Goal: Find specific page/section: Find specific page/section

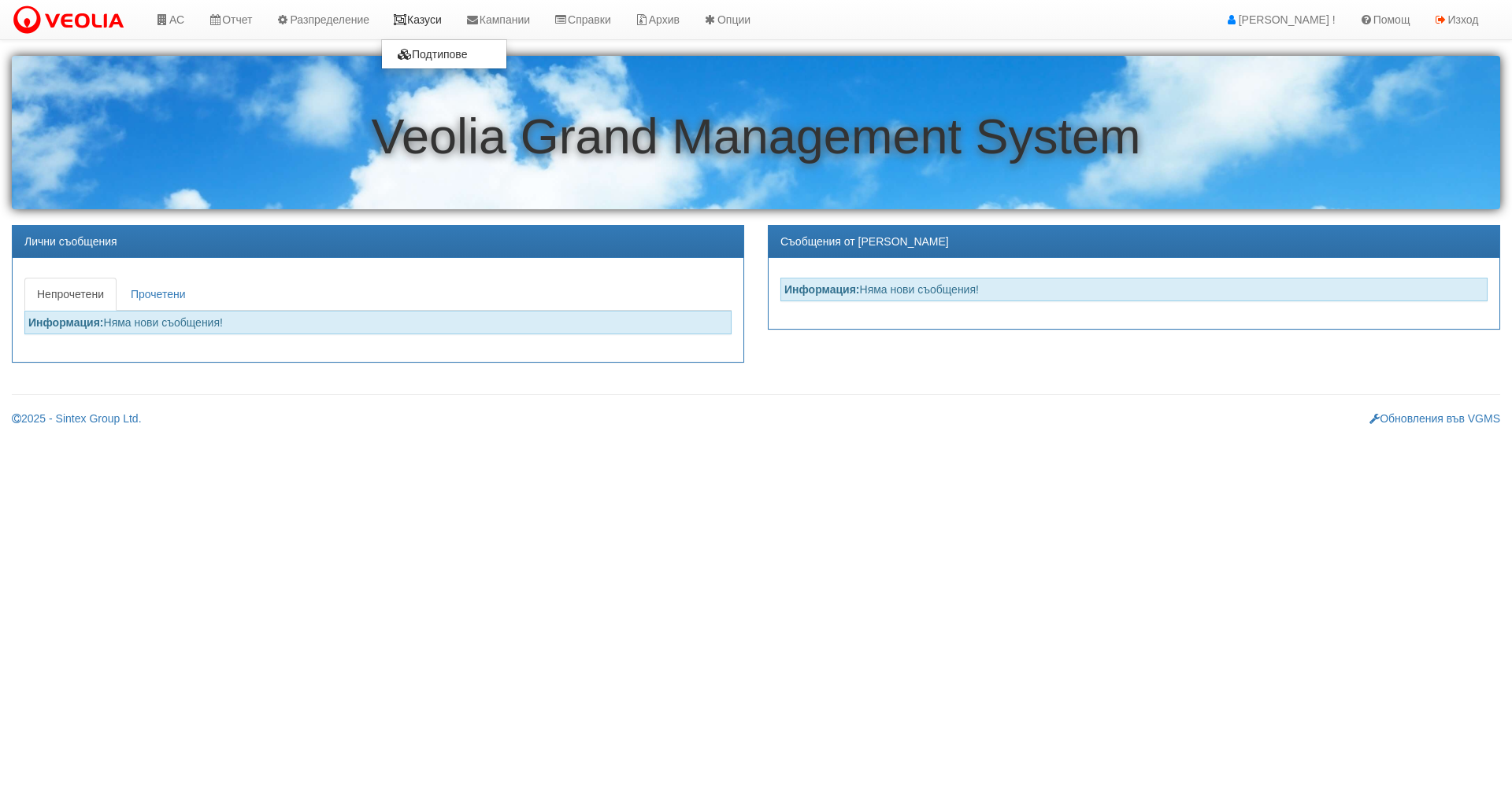
click at [425, 23] on link "Казуси" at bounding box center [417, 19] width 72 height 39
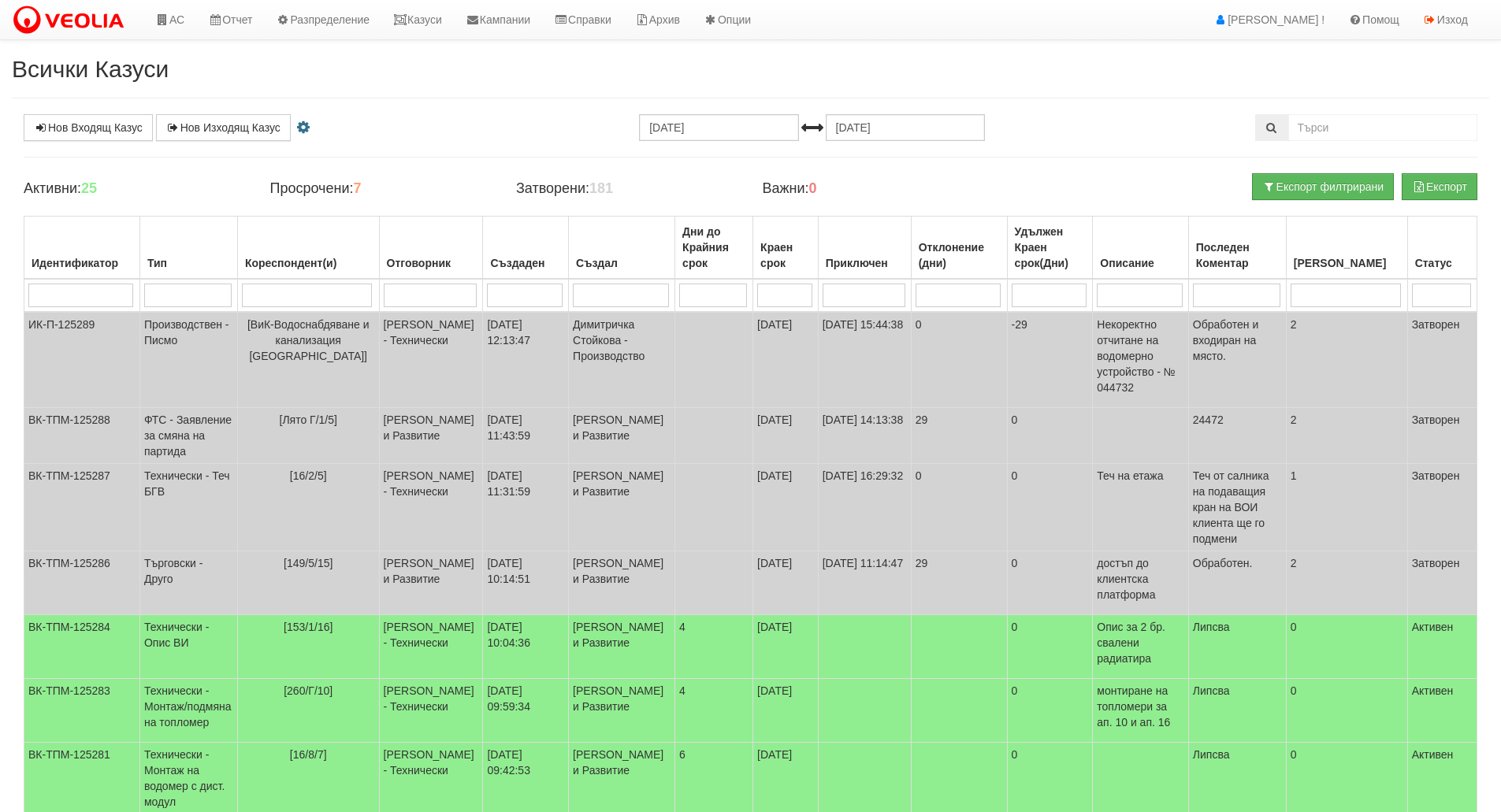
click at [189, 292] on input "search" at bounding box center [188, 295] width 87 height 24
type input "тех"
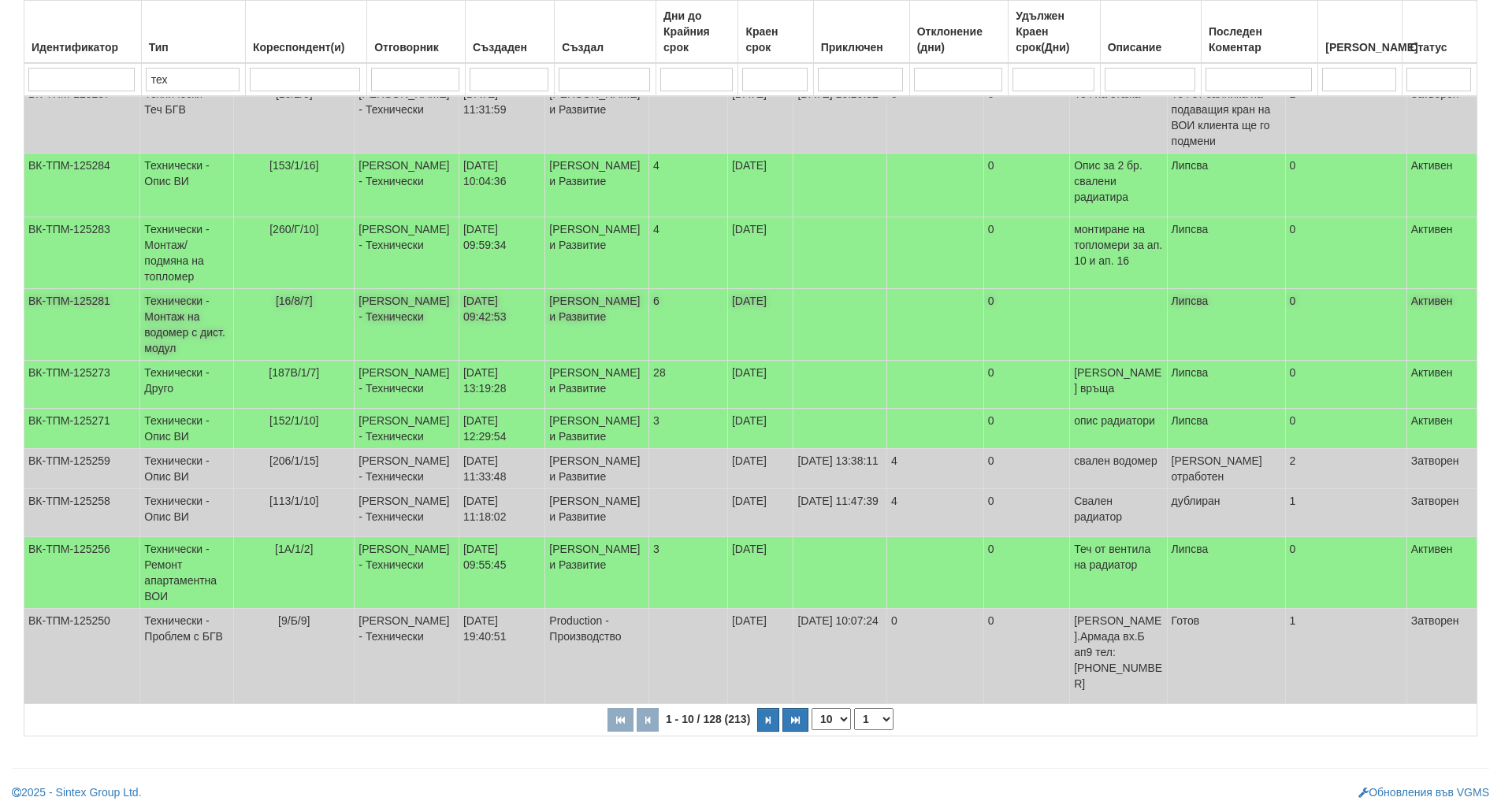
scroll to position [255, 0]
type input "тех"
click at [772, 724] on button "button" at bounding box center [768, 719] width 22 height 24
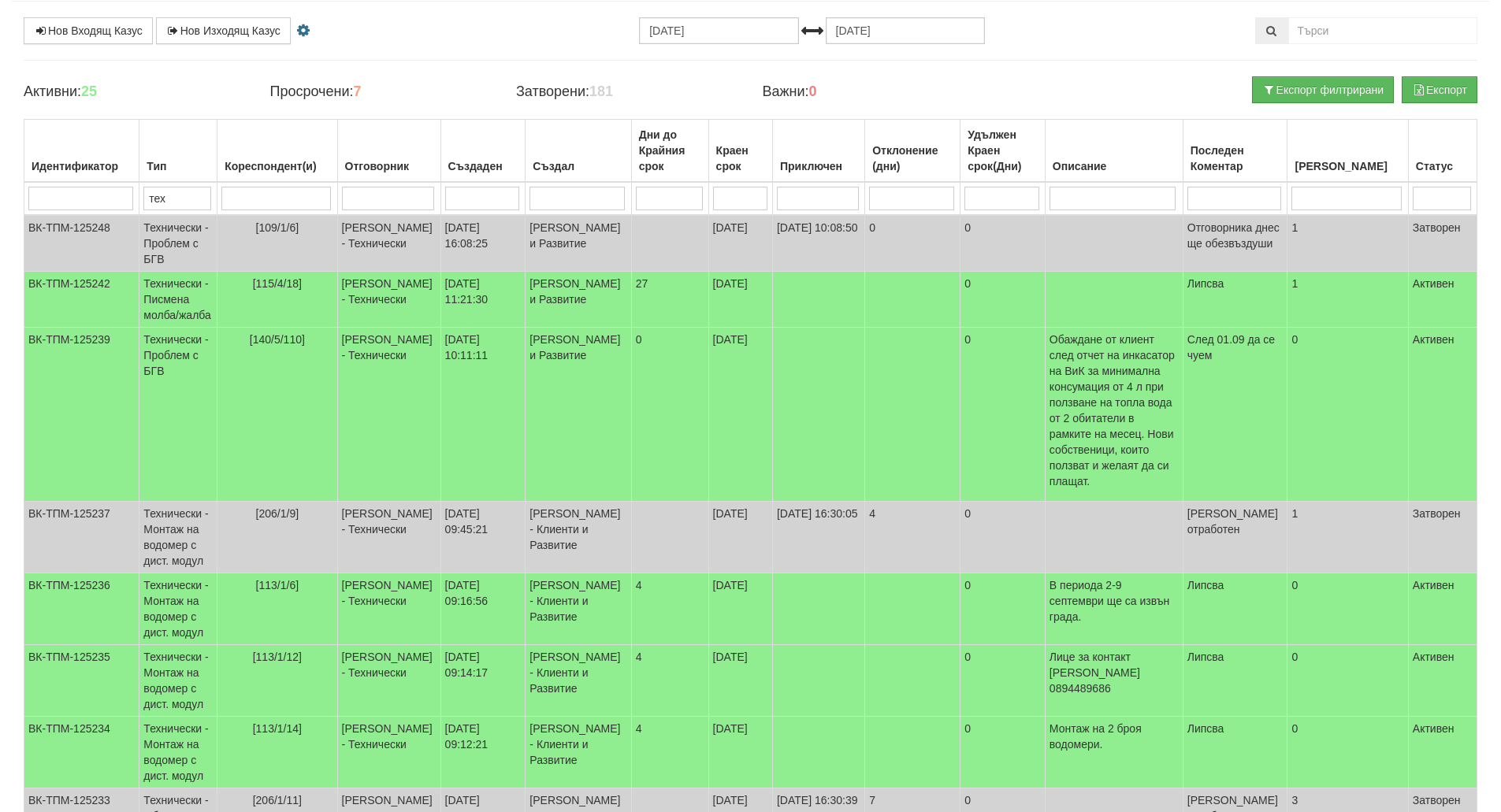
scroll to position [381, 0]
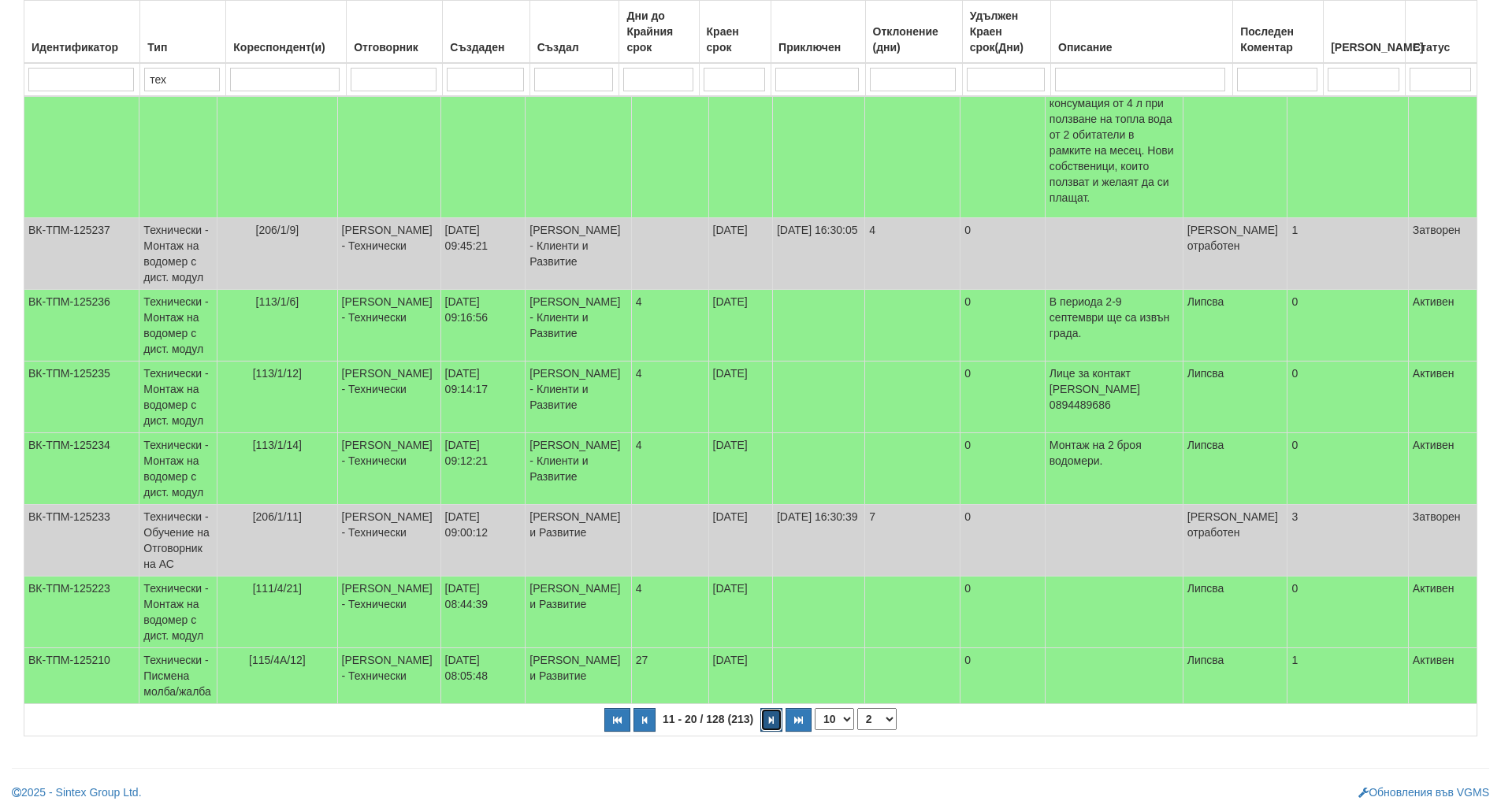
click at [772, 724] on icon "button" at bounding box center [771, 720] width 4 height 9
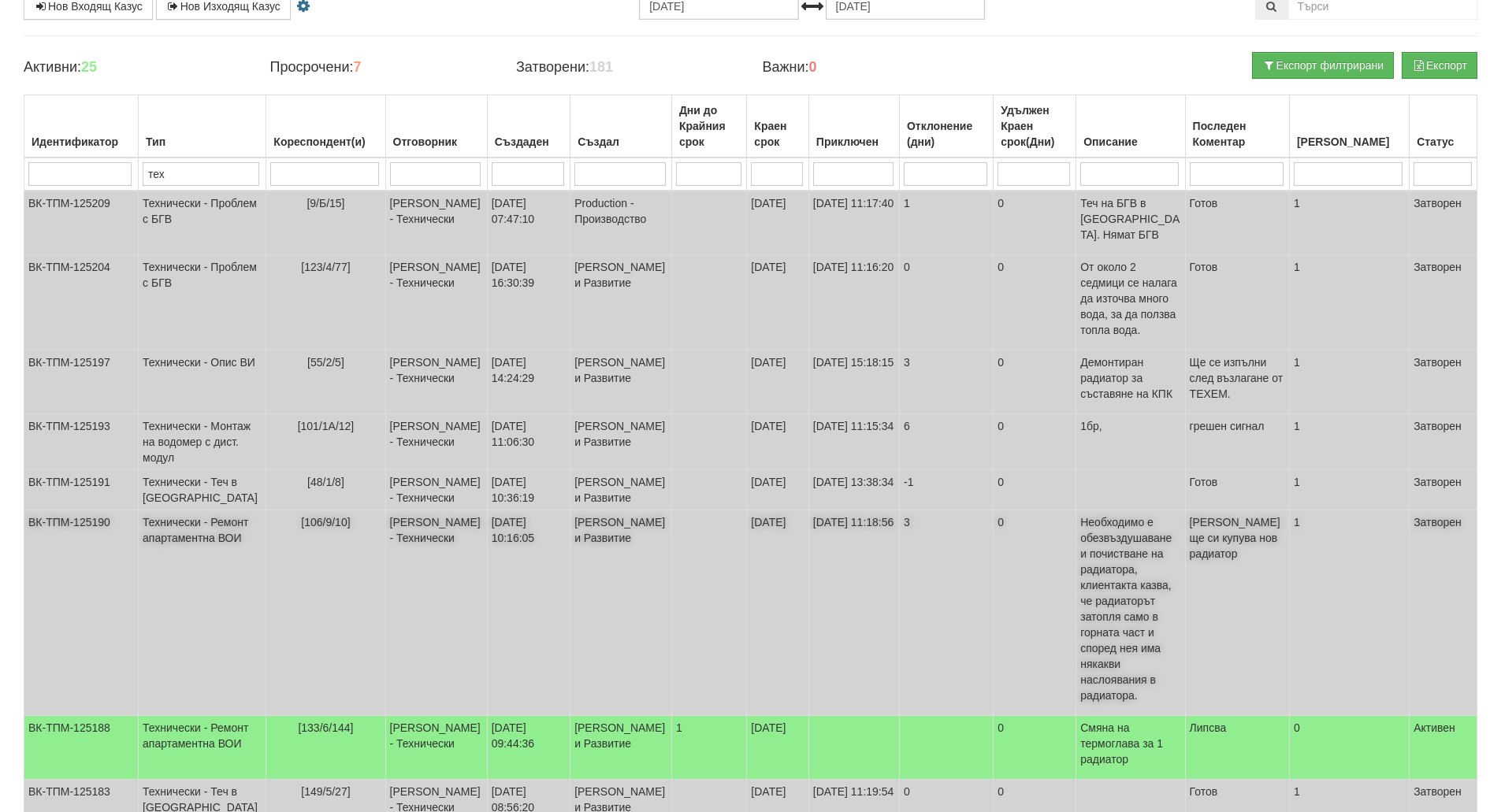
scroll to position [349, 0]
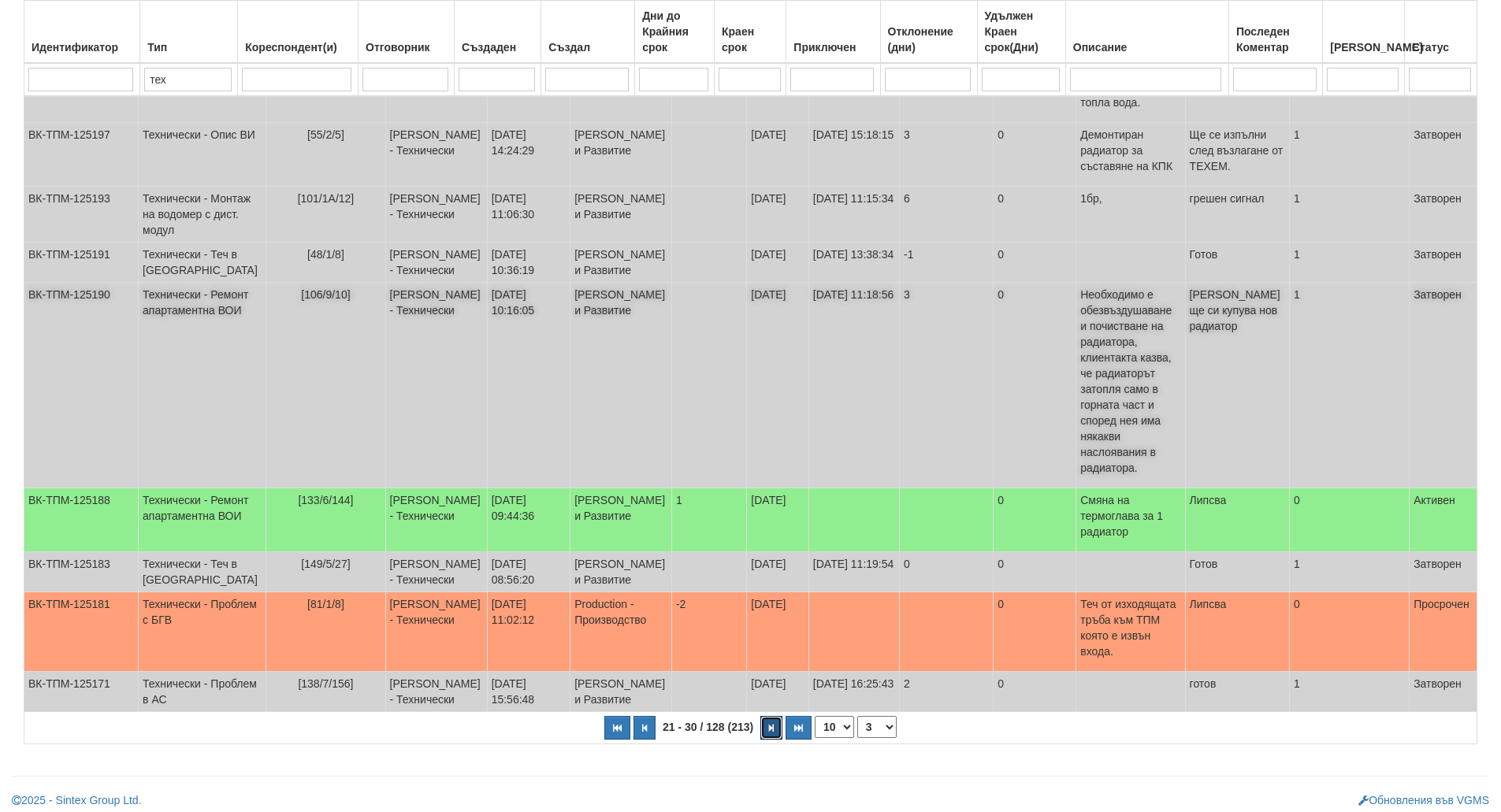
click at [772, 724] on icon "button" at bounding box center [771, 728] width 4 height 9
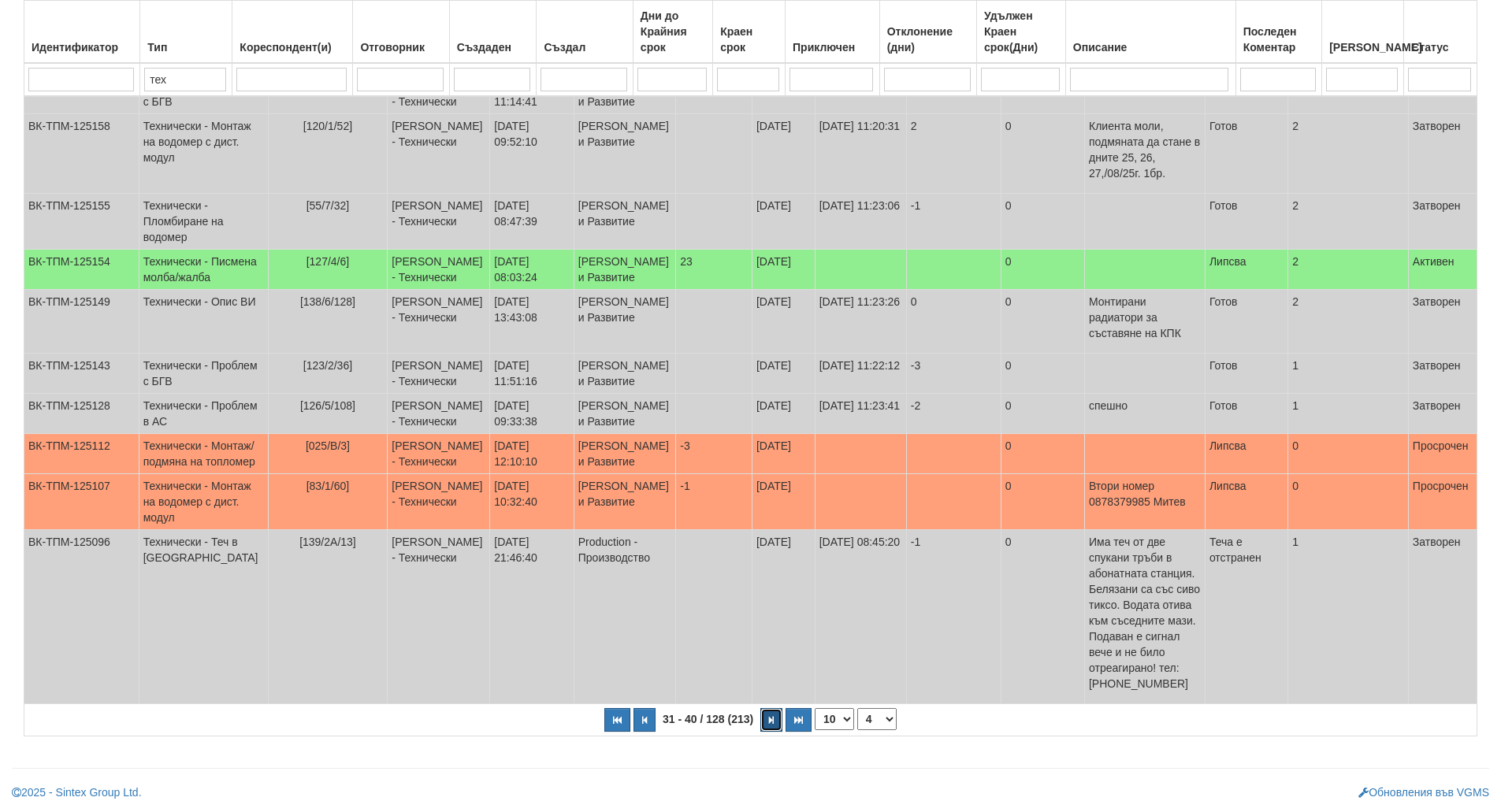
click at [773, 724] on icon "button" at bounding box center [771, 720] width 4 height 9
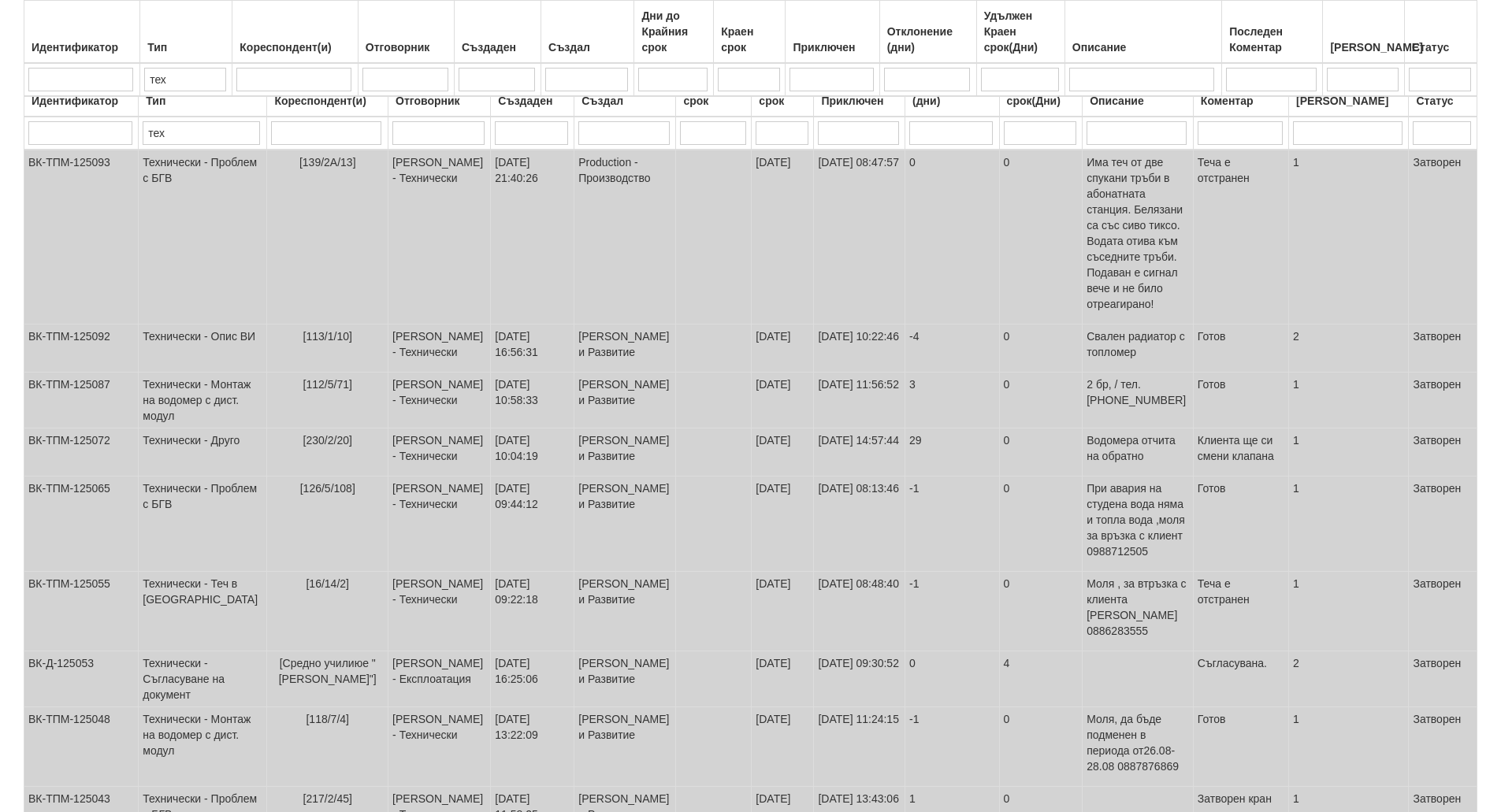
scroll to position [0, 0]
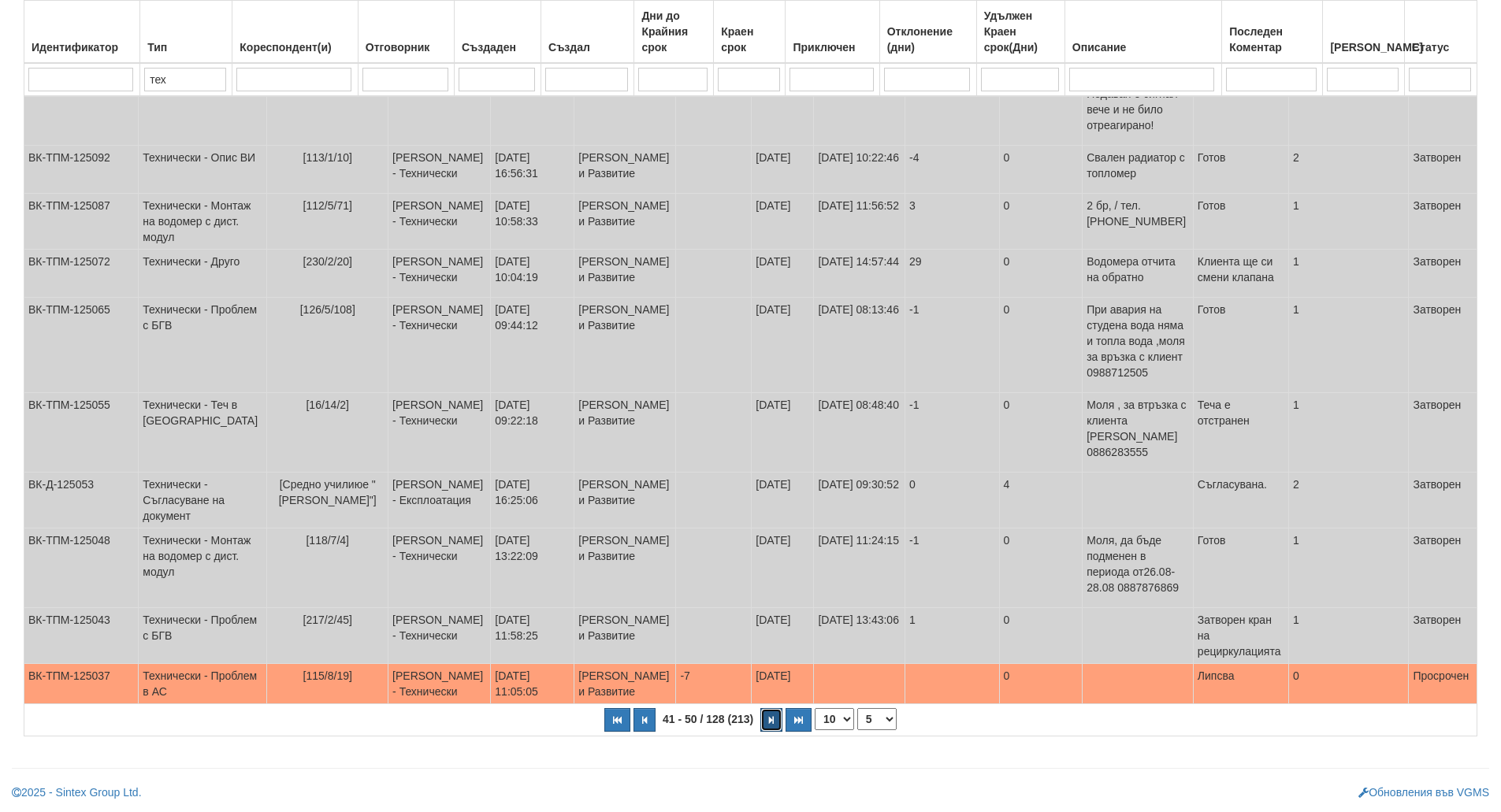
click at [775, 720] on button "button" at bounding box center [771, 719] width 22 height 24
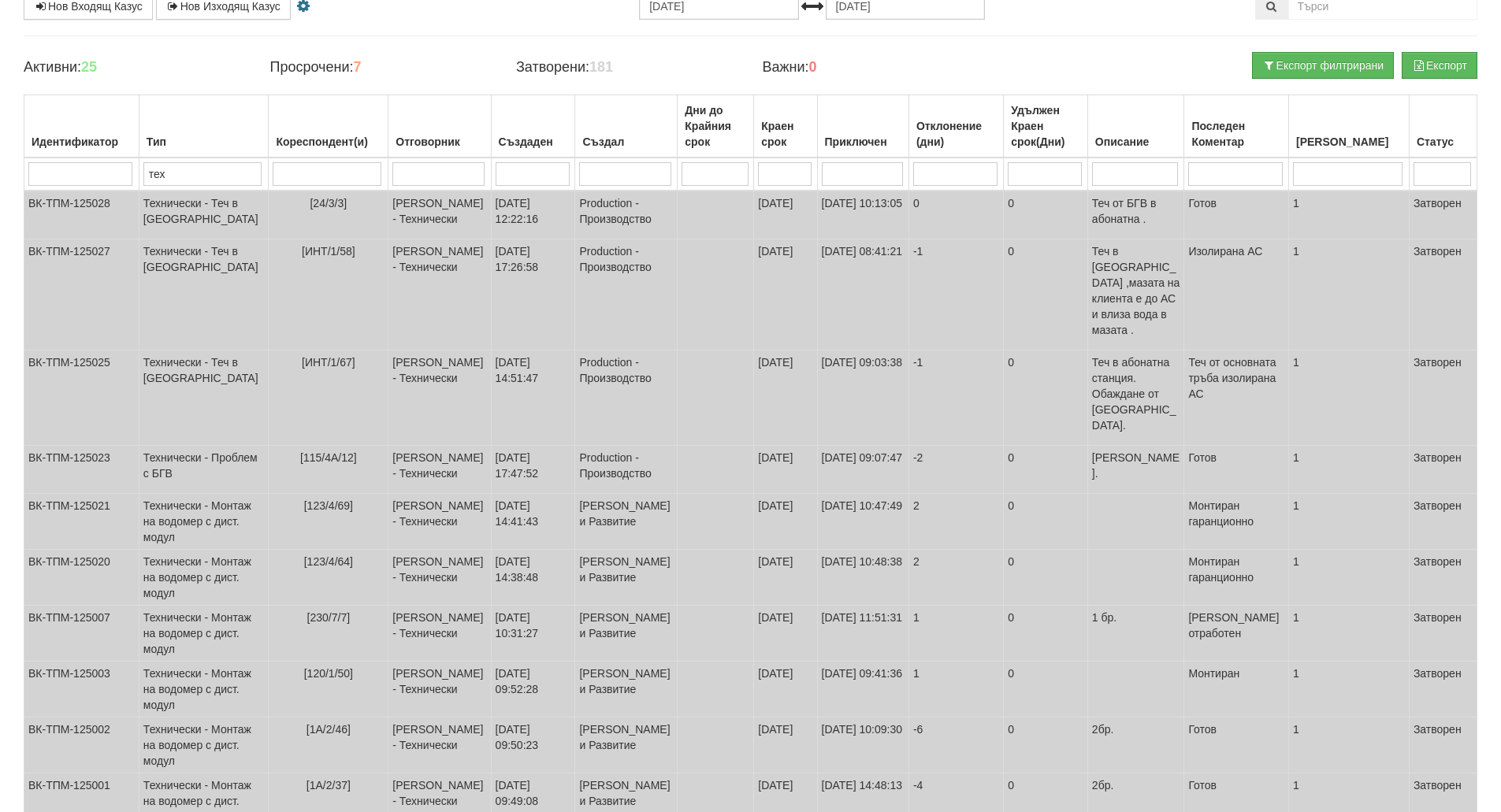
scroll to position [271, 0]
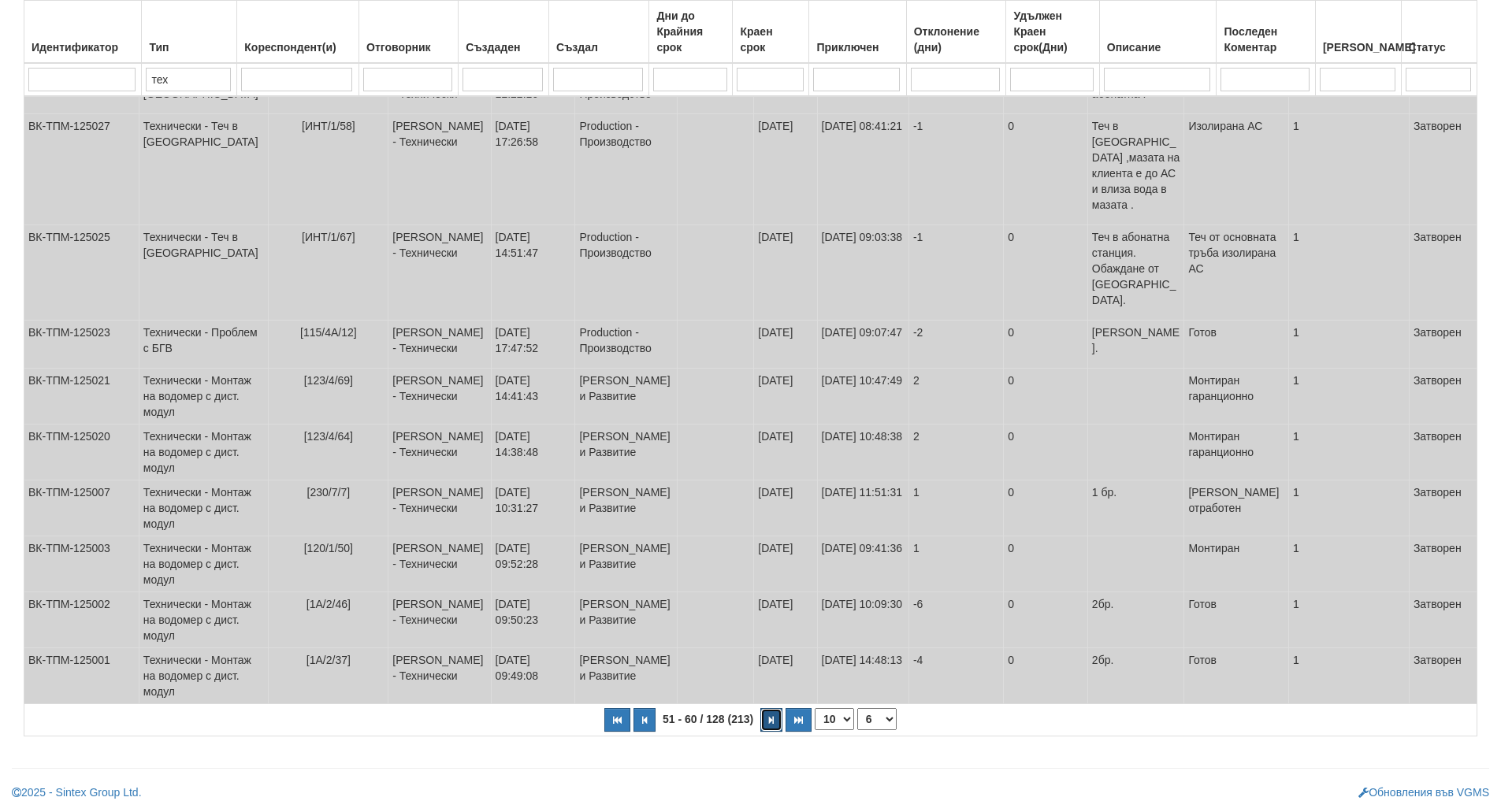
click at [775, 724] on button "button" at bounding box center [771, 719] width 22 height 24
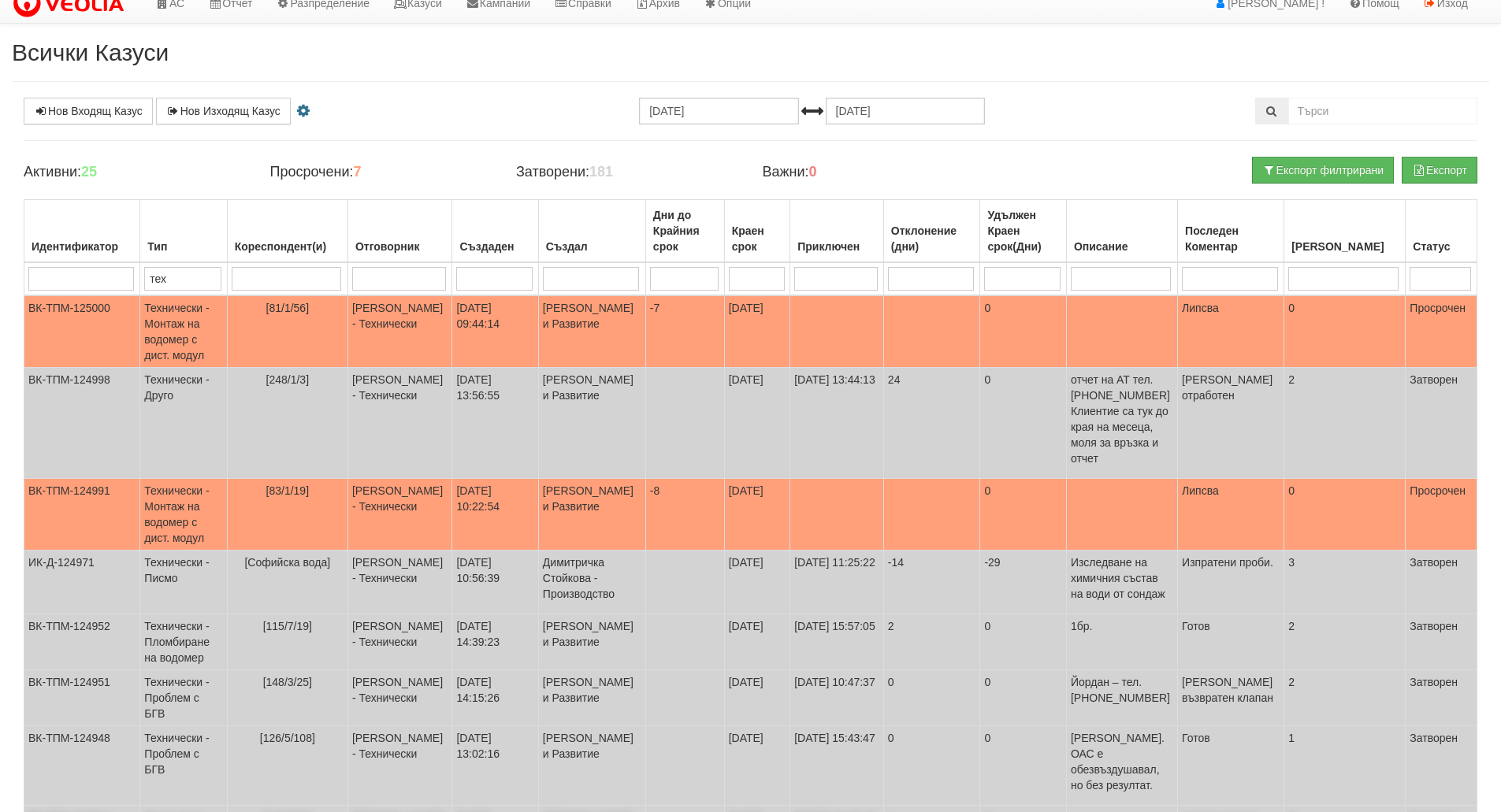
scroll to position [0, 0]
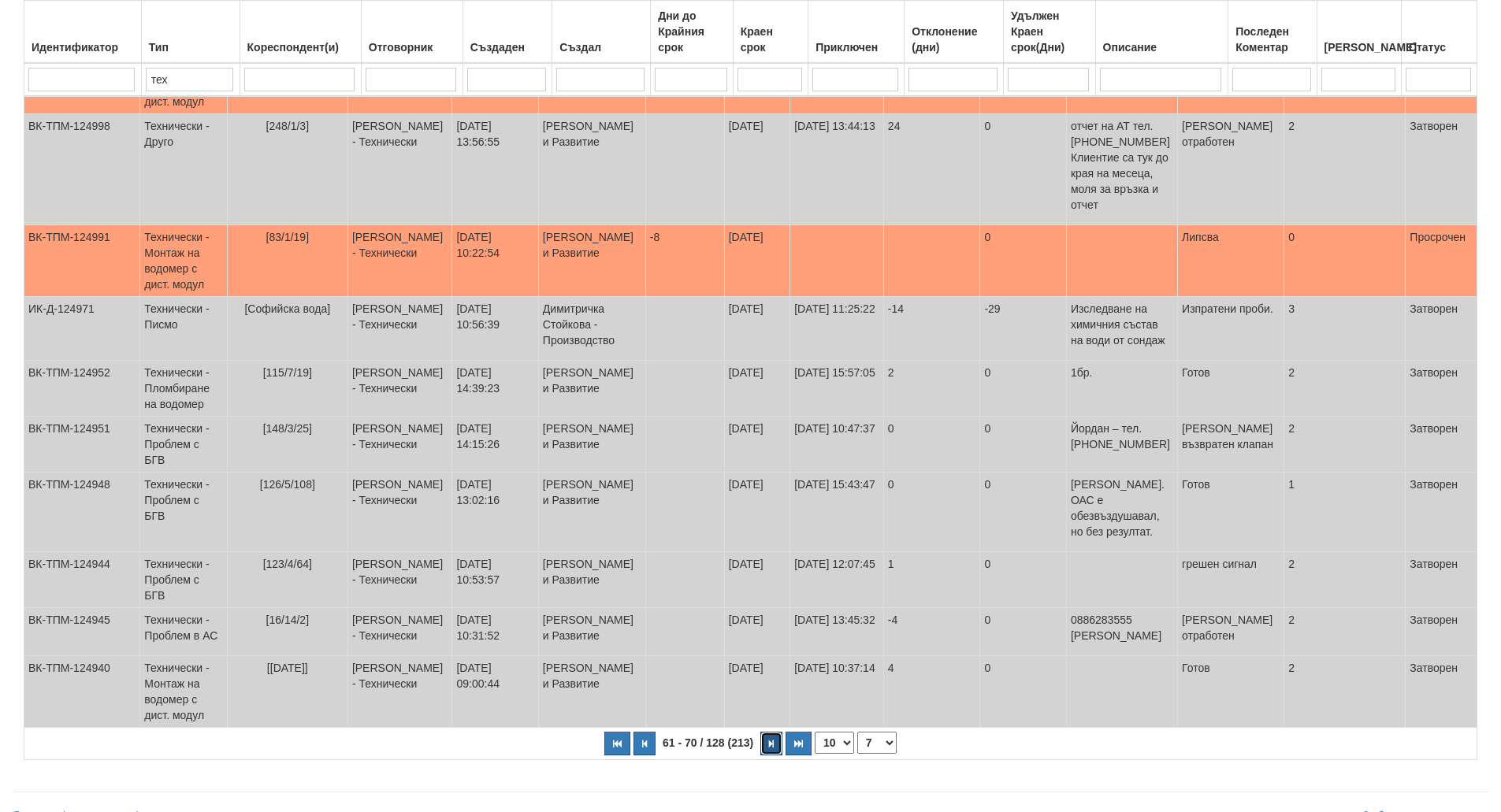
click at [766, 732] on button "button" at bounding box center [771, 743] width 22 height 24
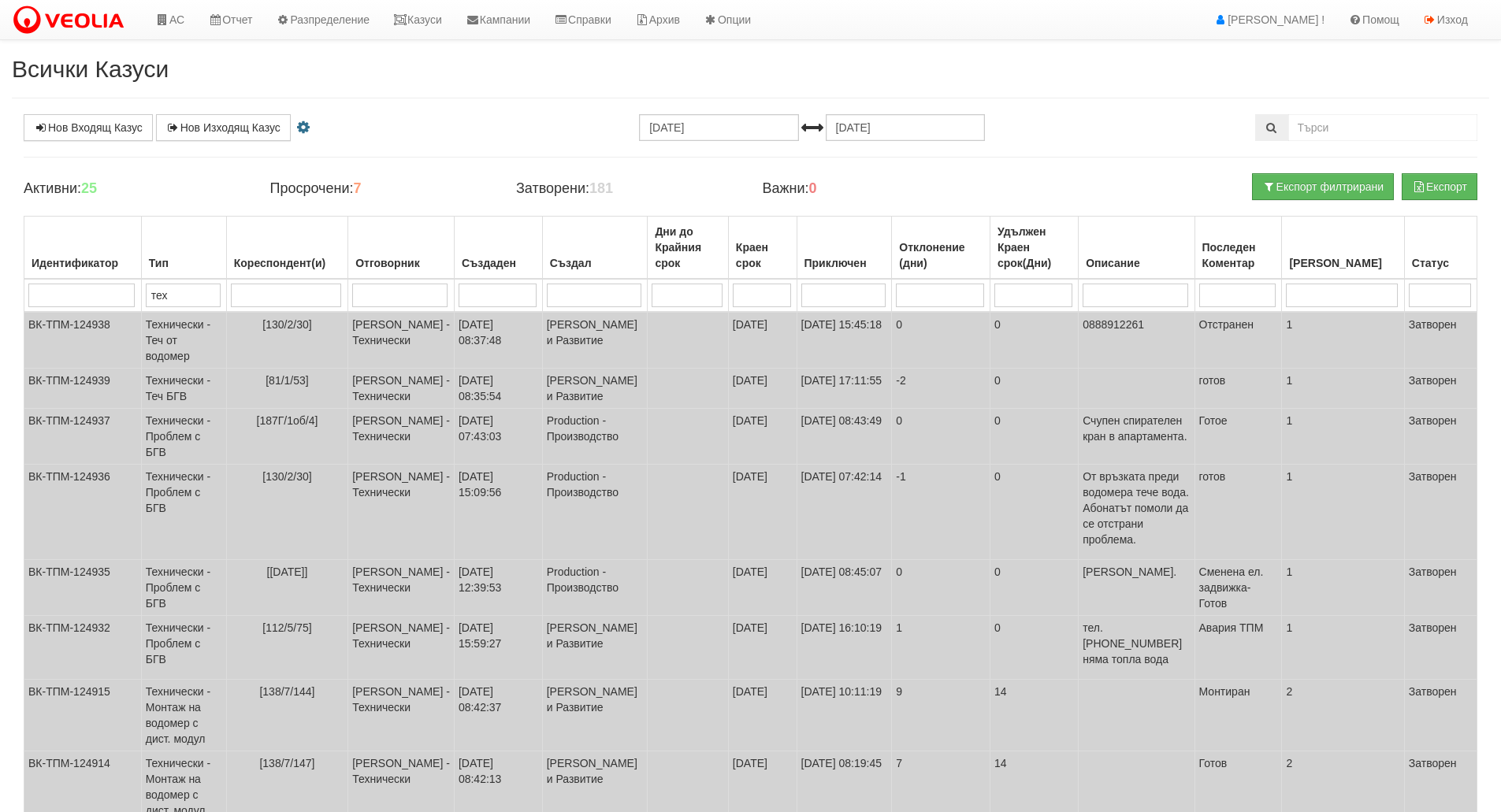
scroll to position [246, 0]
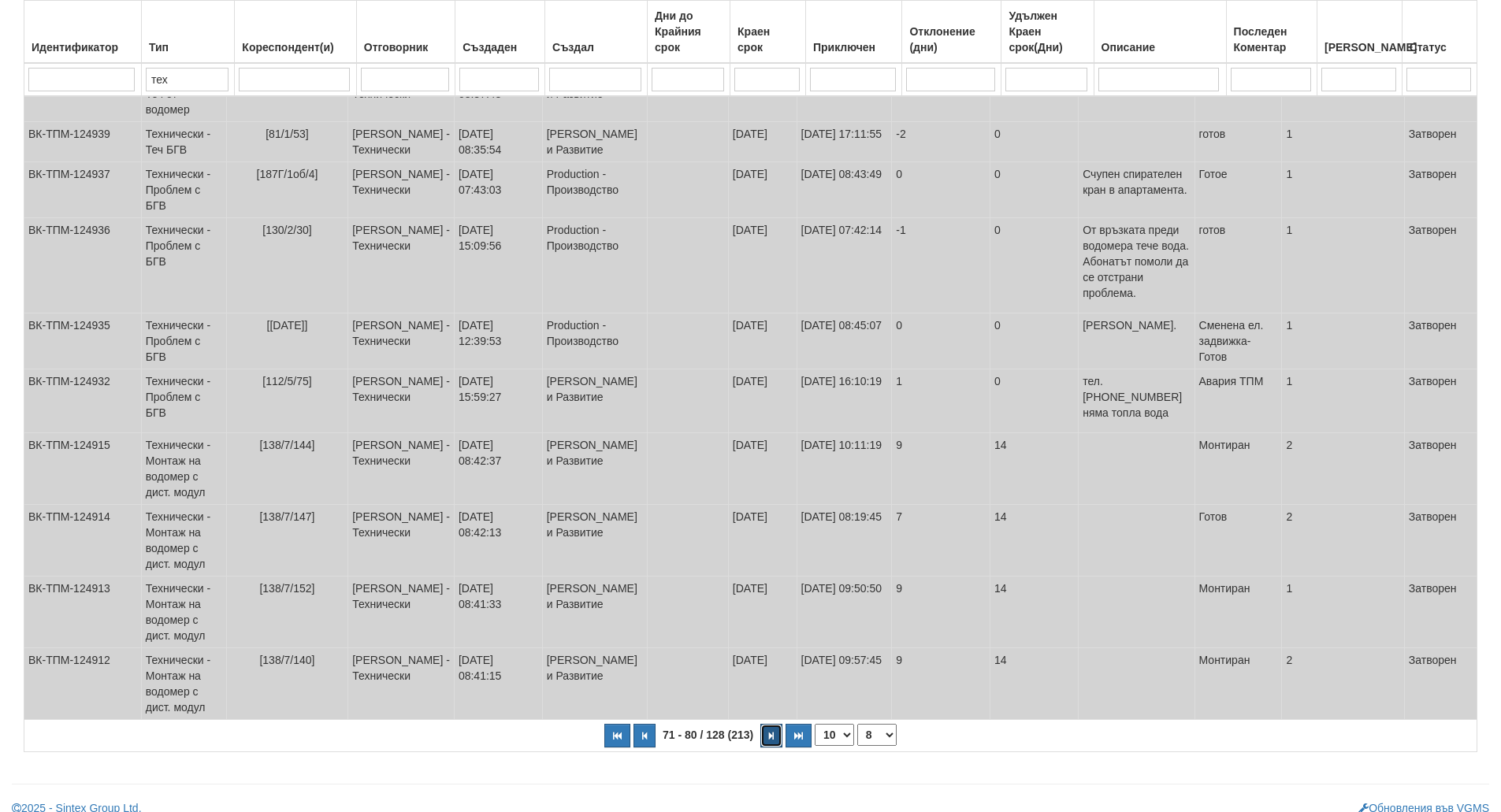
click at [765, 724] on button "button" at bounding box center [771, 735] width 22 height 24
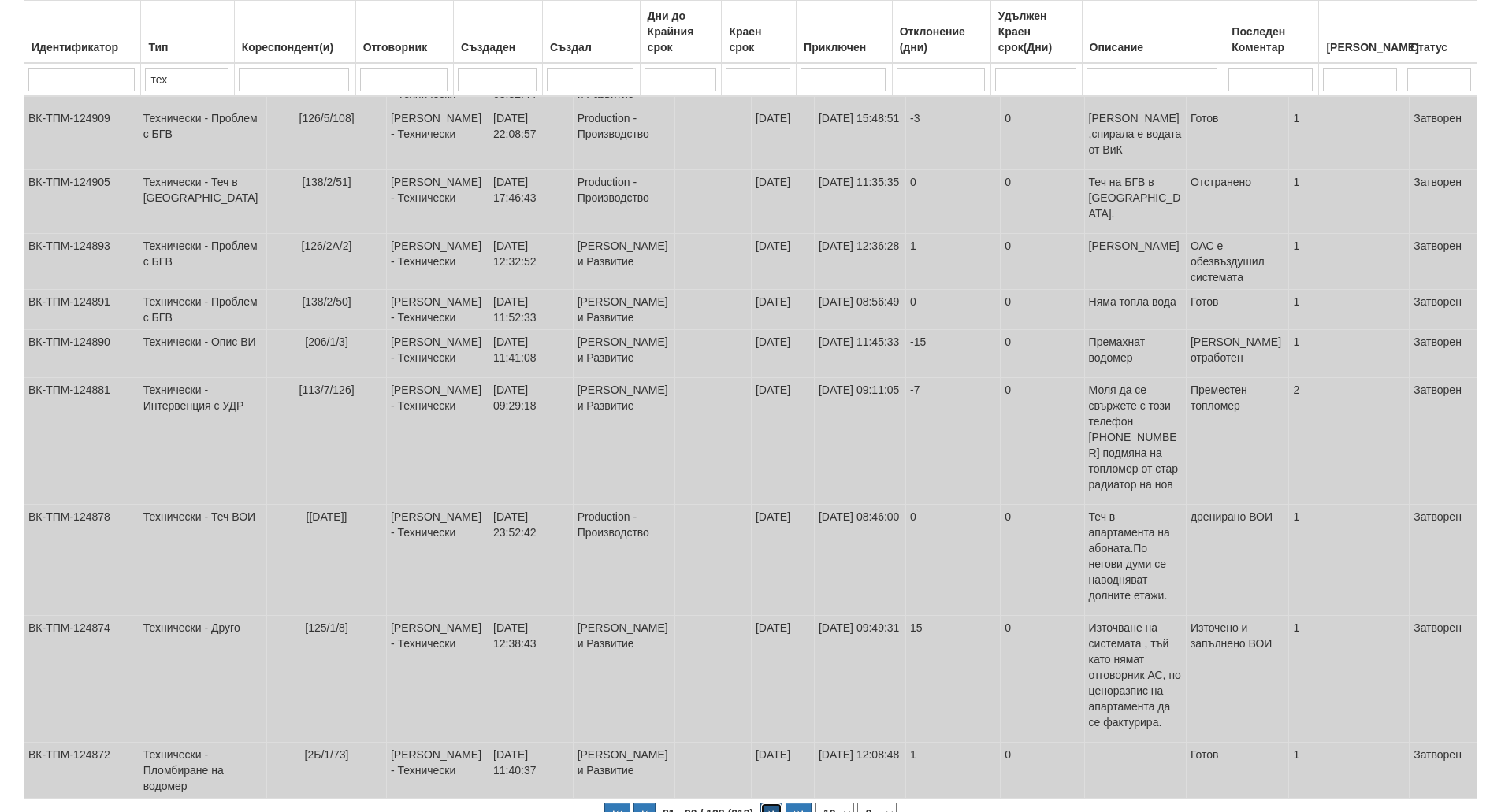
scroll to position [0, 0]
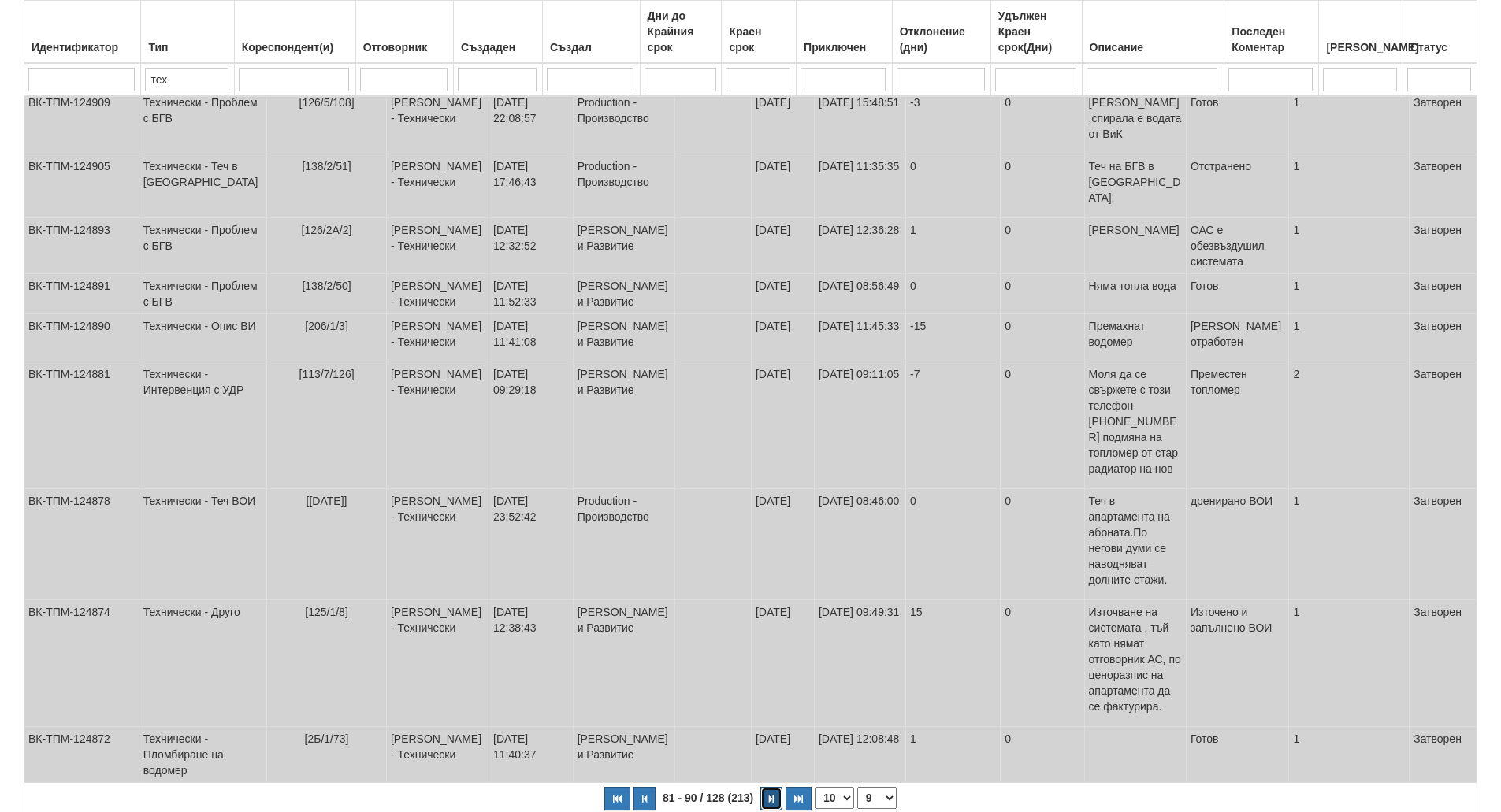
click at [765, 788] on button "button" at bounding box center [771, 799] width 22 height 24
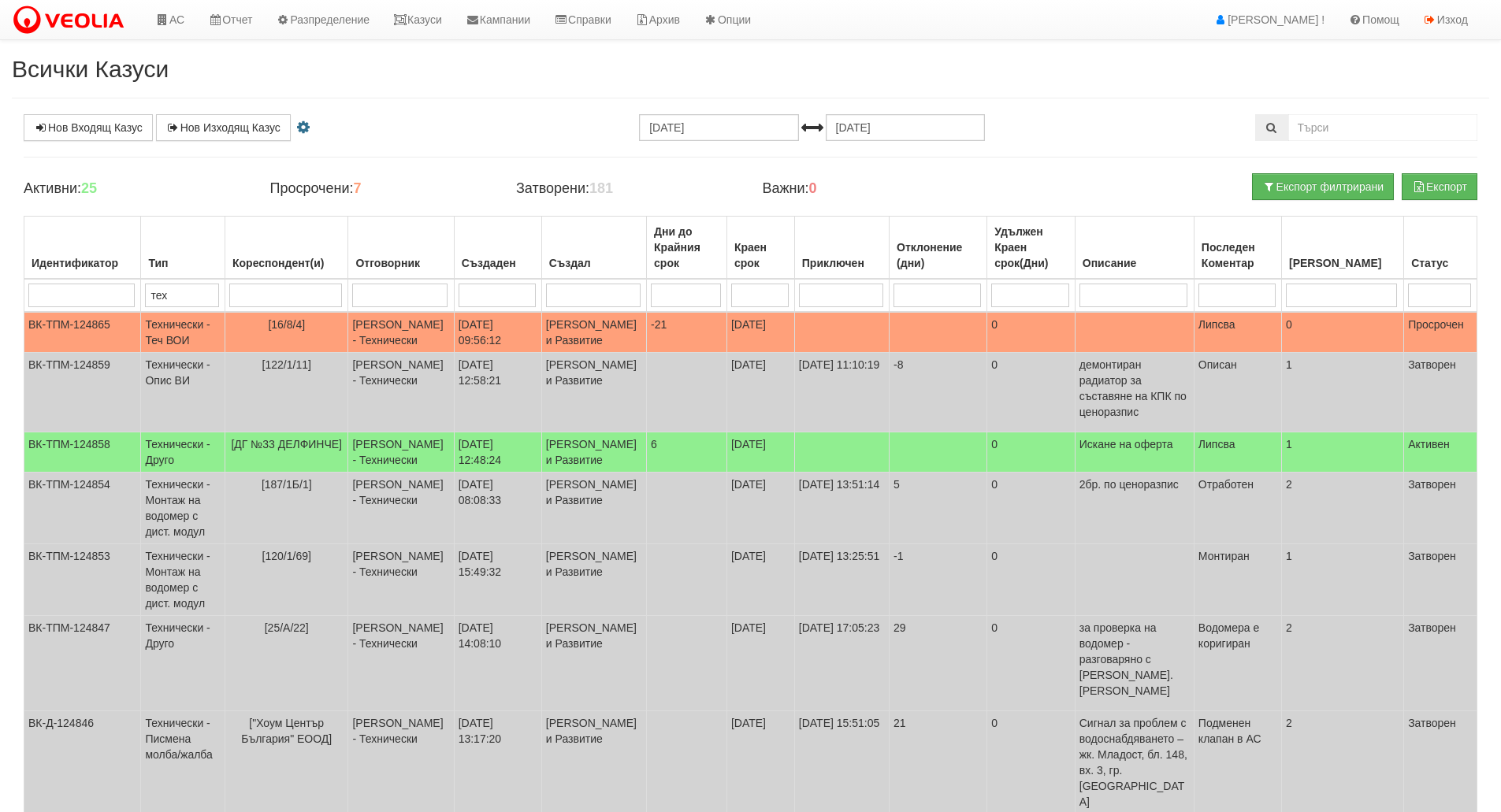
scroll to position [255, 0]
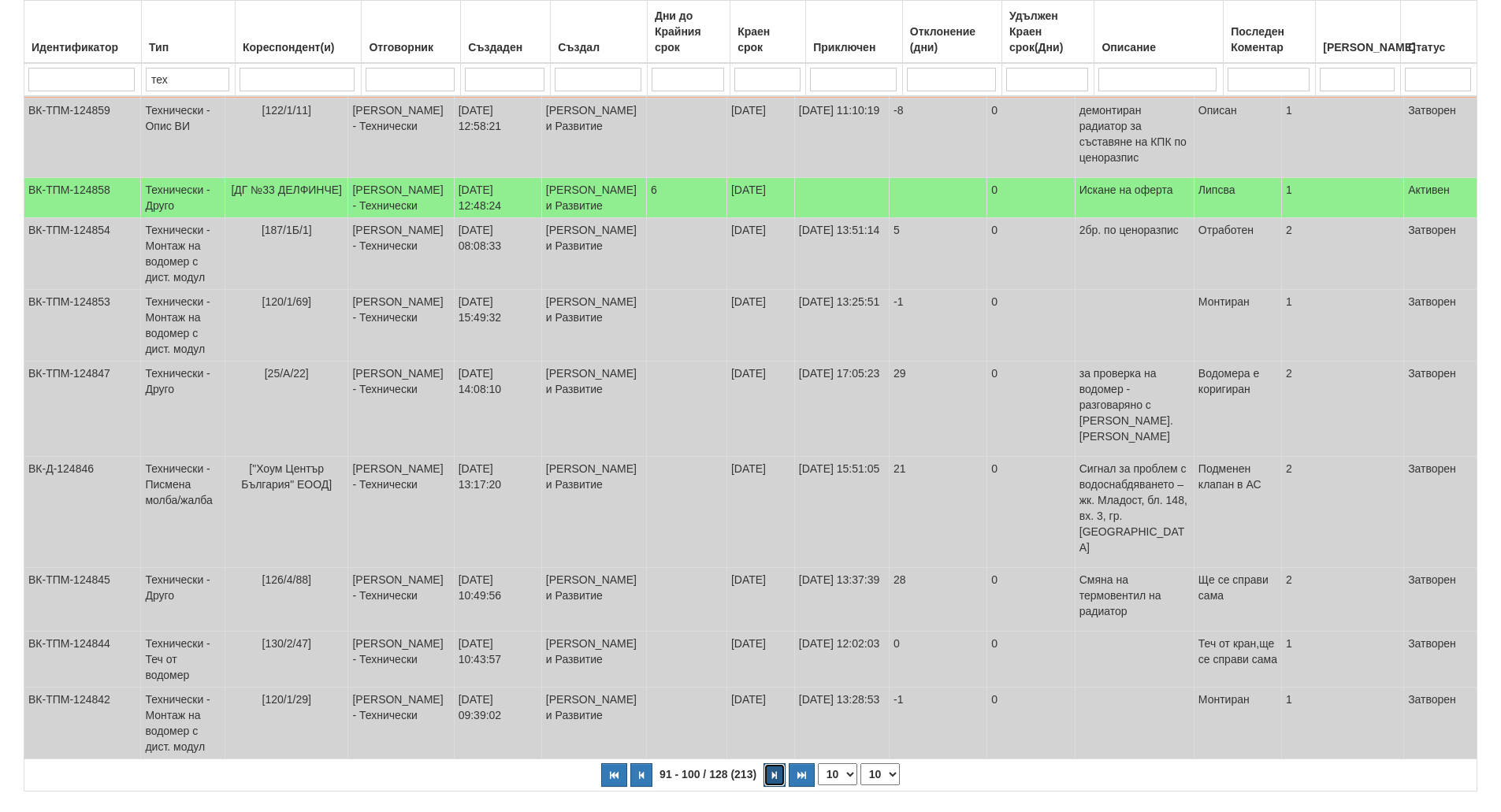
click at [765, 764] on button "button" at bounding box center [775, 775] width 22 height 24
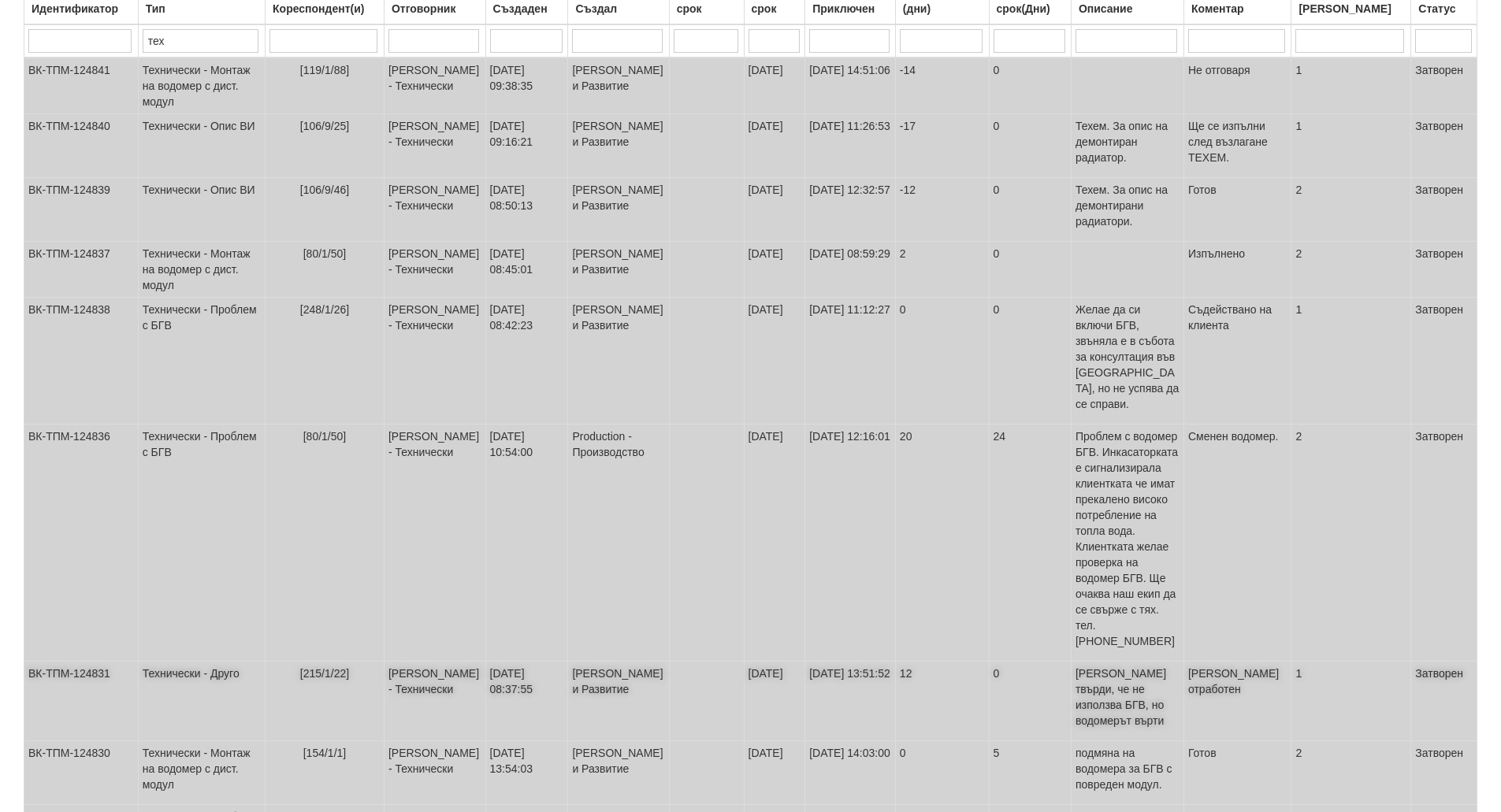
scroll to position [0, 0]
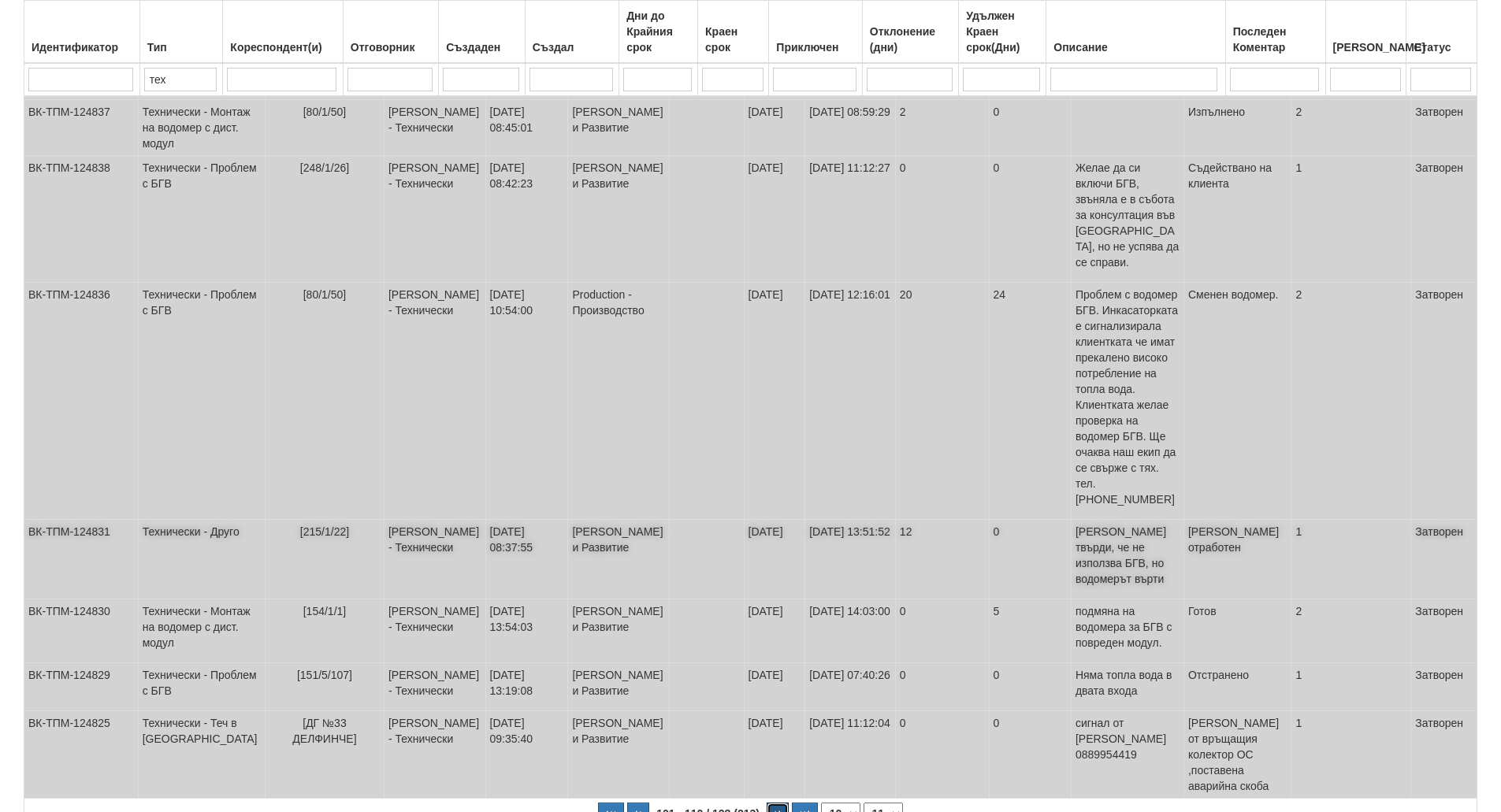
click at [772, 803] on button "button" at bounding box center [777, 815] width 22 height 24
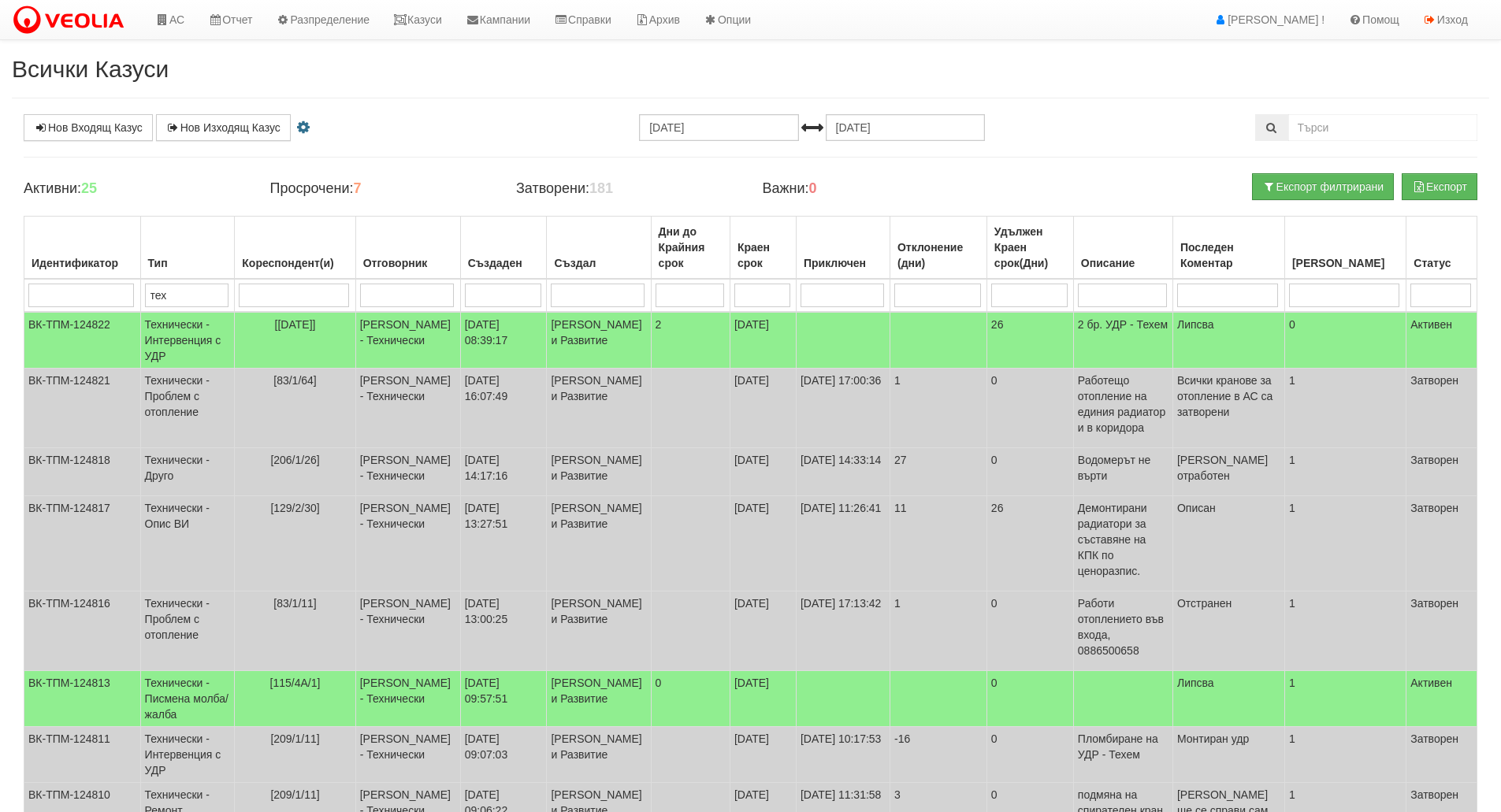
scroll to position [279, 0]
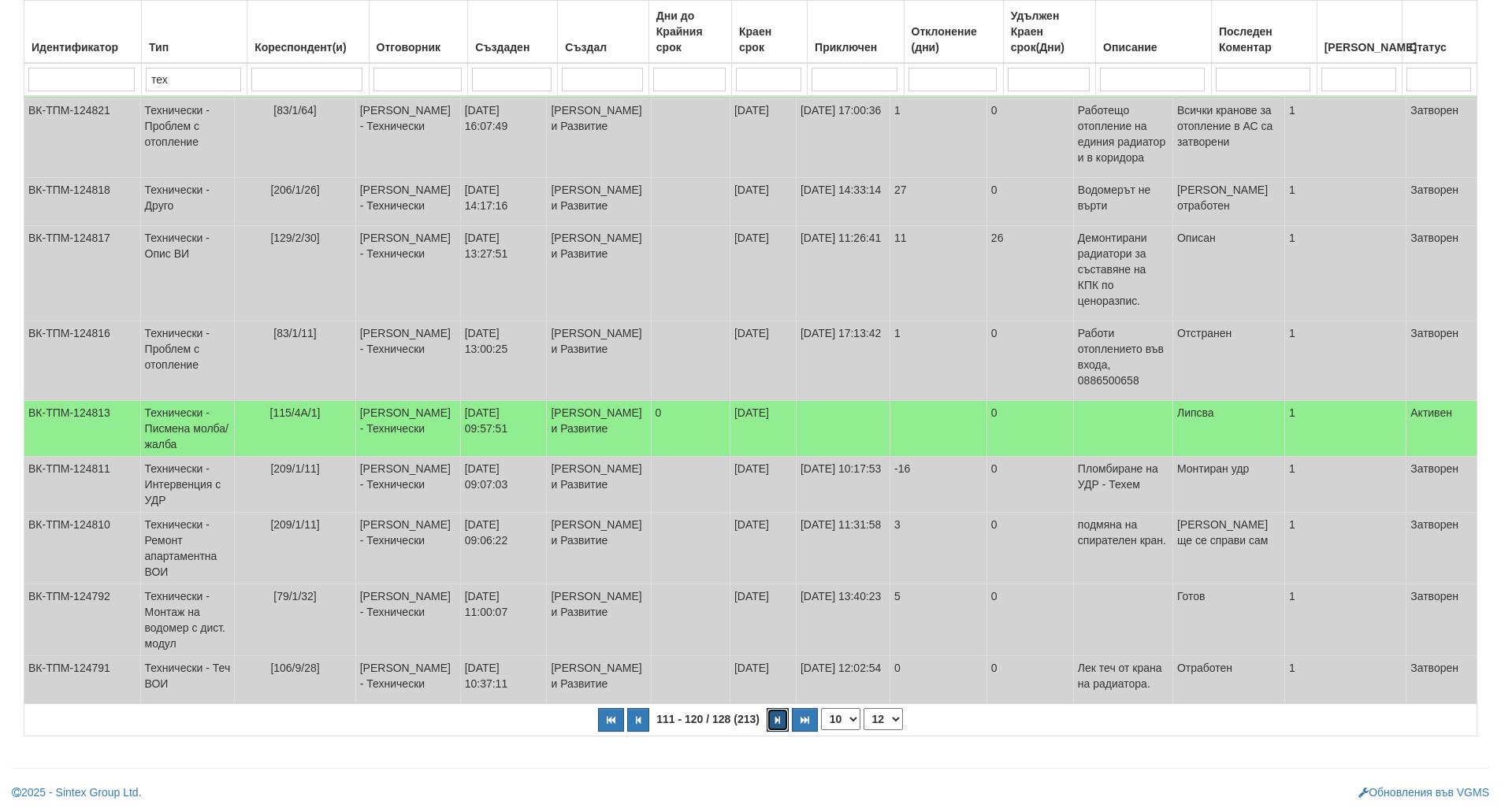
click at [772, 729] on button "button" at bounding box center [777, 719] width 22 height 24
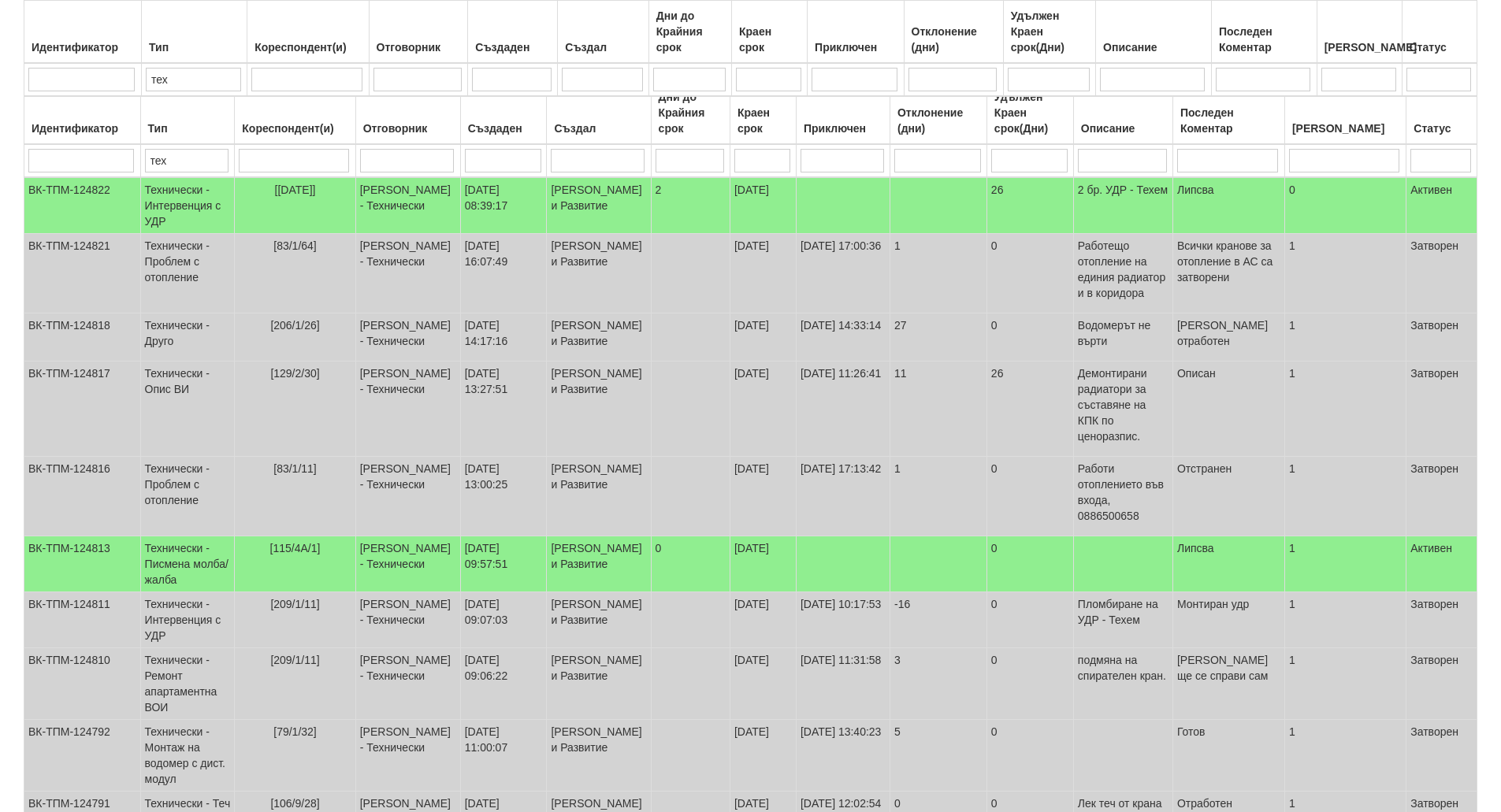
select select "13"
